Goal: Task Accomplishment & Management: Use online tool/utility

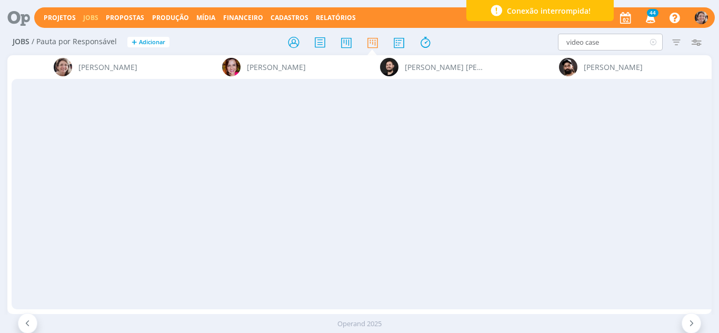
scroll to position [0, 1266]
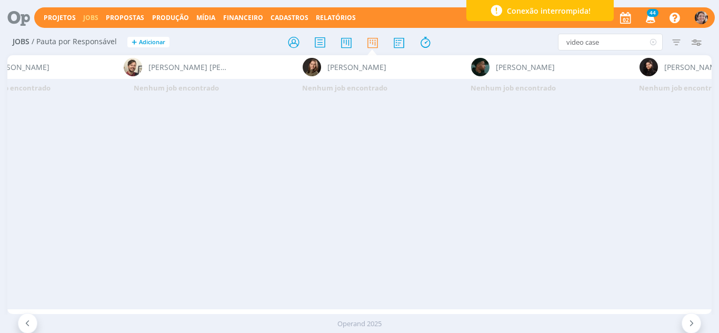
drag, startPoint x: 618, startPoint y: 43, endPoint x: 471, endPoint y: 46, distance: 146.8
click at [471, 46] on div "Jobs / Pauta por Responsável + Adicionar video case Filtrar Filtrar Limpar vide…" at bounding box center [359, 42] width 704 height 26
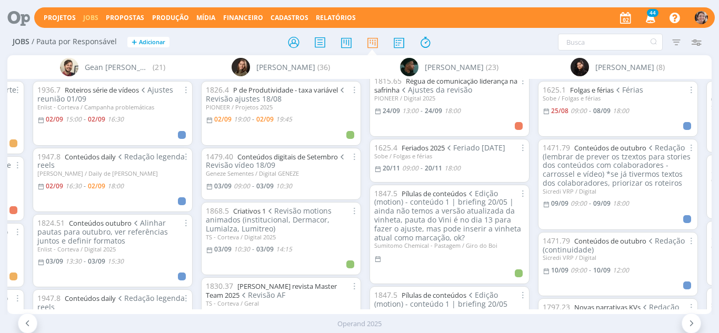
scroll to position [1157, 0]
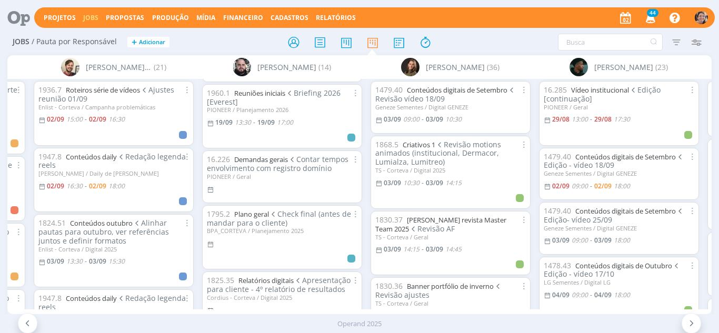
scroll to position [609, 0]
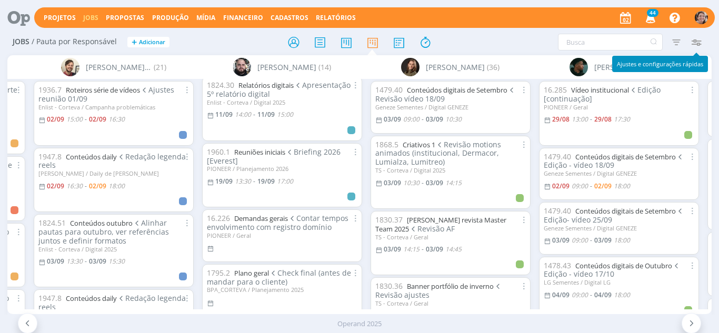
click at [691, 45] on icon "button" at bounding box center [695, 42] width 19 height 19
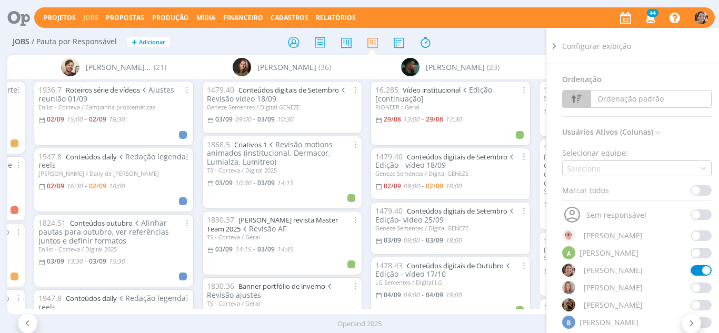
click at [555, 49] on icon at bounding box center [554, 46] width 11 height 11
